Goal: Communication & Community: Share content

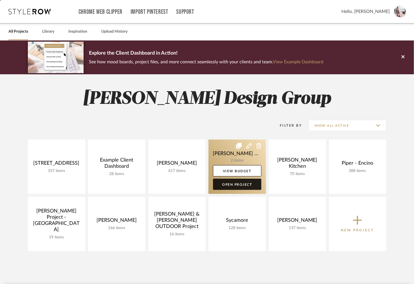
click at [234, 184] on link "Open Project" at bounding box center [237, 184] width 48 height 11
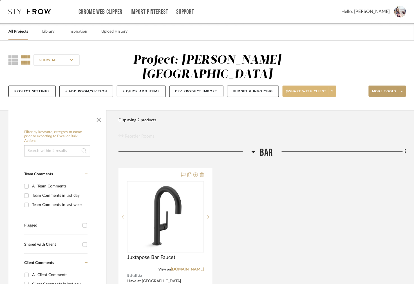
click at [292, 89] on span "Share with client" at bounding box center [306, 93] width 41 height 8
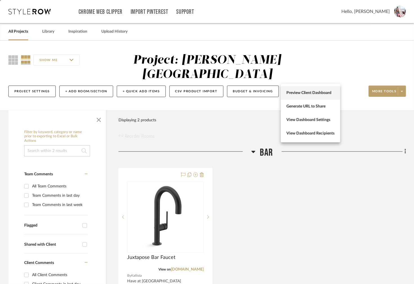
click at [292, 94] on span "Preview Client Dashboard" at bounding box center [311, 93] width 48 height 5
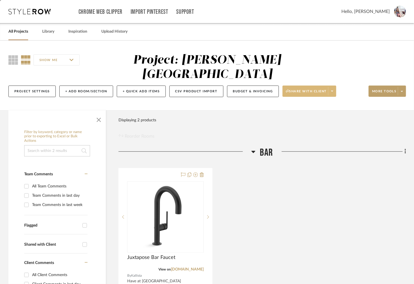
click at [303, 86] on button "Share with client" at bounding box center [310, 91] width 54 height 11
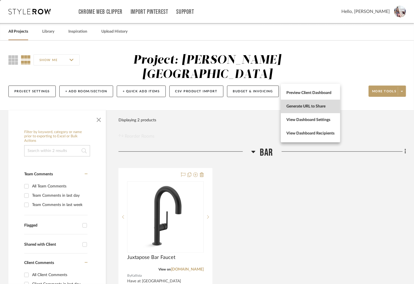
click at [297, 106] on span "Generate URL to Share" at bounding box center [311, 106] width 48 height 5
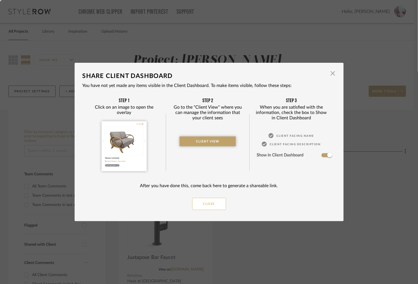
click at [213, 204] on button "Close" at bounding box center [209, 204] width 34 height 12
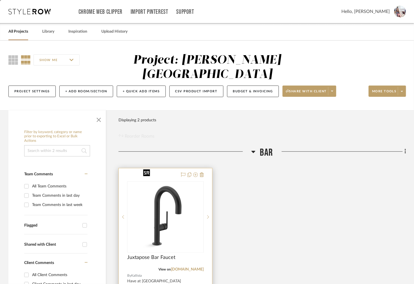
click at [187, 181] on div at bounding box center [165, 217] width 77 height 72
click at [186, 187] on img "0" at bounding box center [165, 217] width 49 height 70
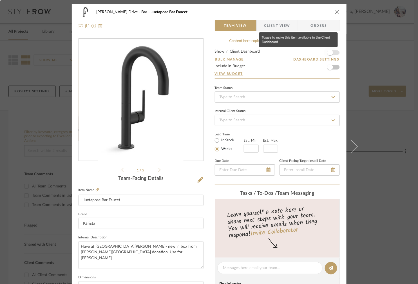
click at [330, 51] on span "button" at bounding box center [331, 53] width 6 height 6
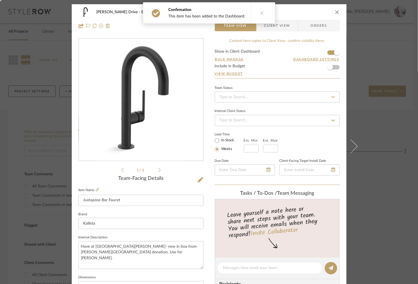
click at [369, 122] on div "[PERSON_NAME] Drive Bar Juxtapose Bar Faucet Team View Client View Orders 1 / 5…" at bounding box center [209, 142] width 418 height 284
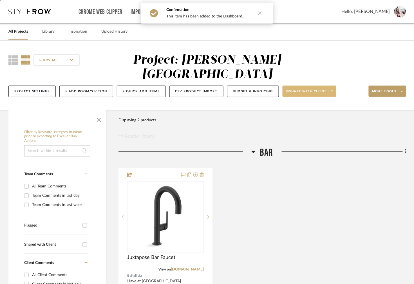
click at [307, 89] on span "Share with client" at bounding box center [306, 93] width 41 height 8
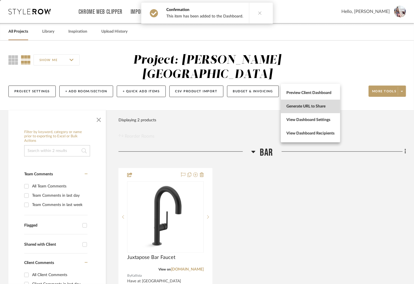
click at [298, 105] on span "Generate URL to Share" at bounding box center [311, 106] width 48 height 5
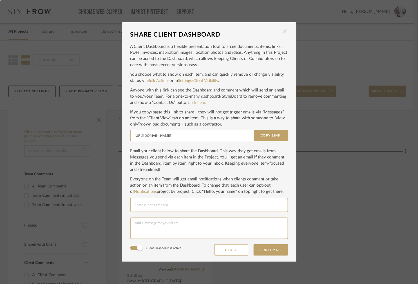
click at [285, 32] on span "button" at bounding box center [285, 31] width 11 height 11
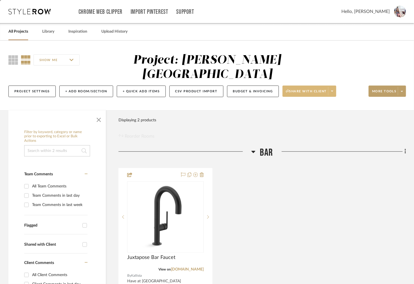
click at [309, 89] on span "Share with client" at bounding box center [306, 93] width 41 height 8
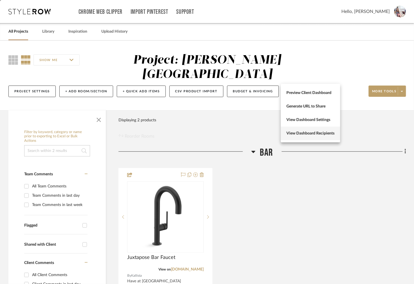
click at [296, 135] on span "View Dashboard Recipients" at bounding box center [311, 133] width 48 height 5
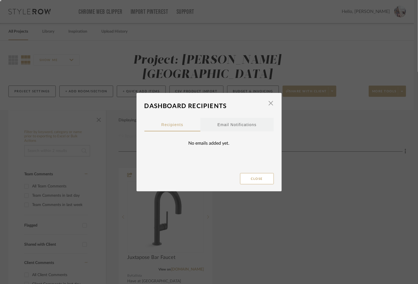
click at [234, 124] on div "Email Notifications" at bounding box center [237, 125] width 39 height 14
click at [266, 105] on span "button" at bounding box center [271, 103] width 11 height 11
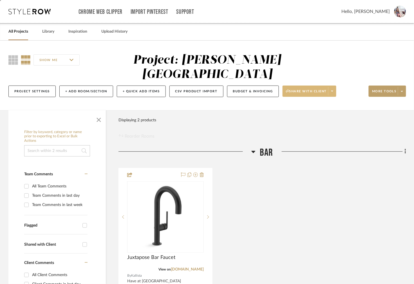
click at [300, 89] on span "Share with client" at bounding box center [306, 93] width 41 height 8
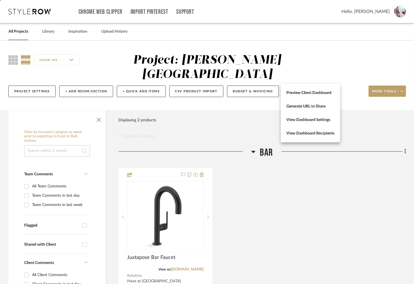
click at [385, 6] on div at bounding box center [207, 142] width 414 height 284
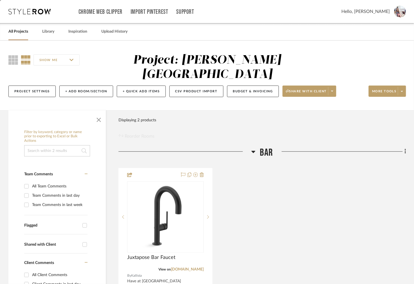
click at [383, 10] on span "Hello, [PERSON_NAME]" at bounding box center [366, 11] width 48 height 7
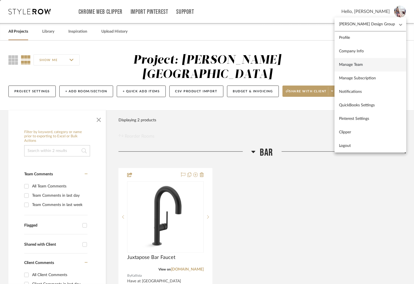
click at [362, 66] on span "Manage Team" at bounding box center [371, 64] width 63 height 5
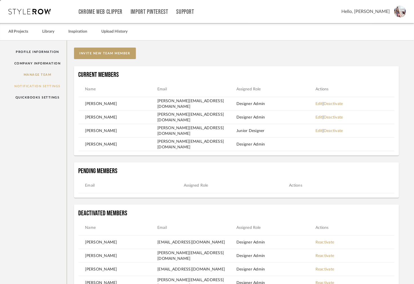
click at [52, 84] on link "Notification Settings" at bounding box center [37, 87] width 58 height 12
